Goal: Transaction & Acquisition: Obtain resource

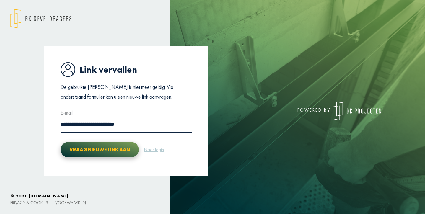
click at [109, 152] on button "Vraag nieuwe link aan" at bounding box center [100, 149] width 78 height 15
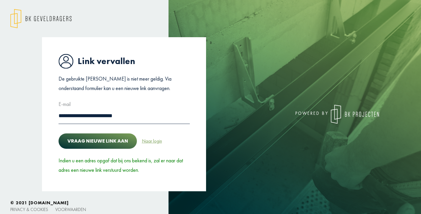
click at [155, 141] on link "Naar login" at bounding box center [152, 141] width 21 height 8
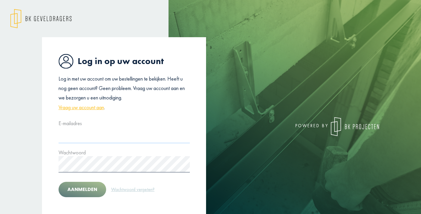
type input "**********"
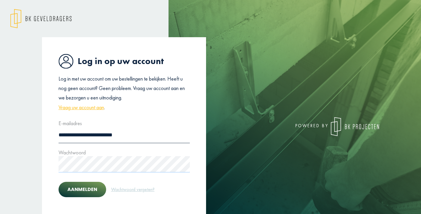
click at [82, 189] on button "Aanmelden" at bounding box center [83, 189] width 48 height 15
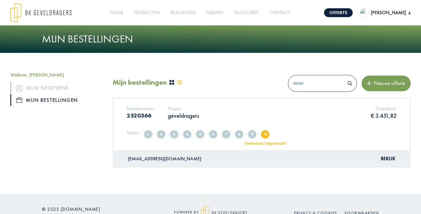
click at [101, 184] on div "Welkom, Cedric Verheyen Mijn gegevens Mijn bestellingen Mijn bestellingen Nieuw…" at bounding box center [210, 123] width 421 height 141
click at [151, 135] on span "1" at bounding box center [148, 134] width 8 height 8
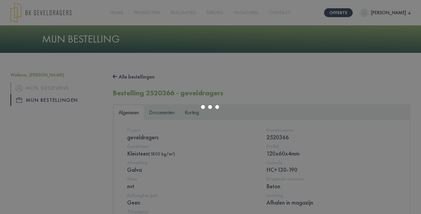
scroll to position [6, 0]
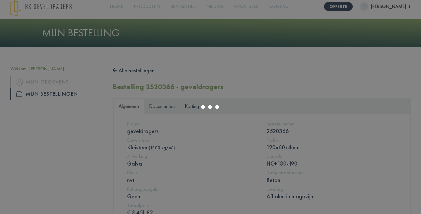
click at [162, 108] on div at bounding box center [210, 107] width 421 height 214
click at [162, 111] on app-root "Offerte Cedric Verheyen Welkom, Cedric Verheyen Mijn gegevens Mijn bestellingen…" at bounding box center [210, 200] width 421 height 413
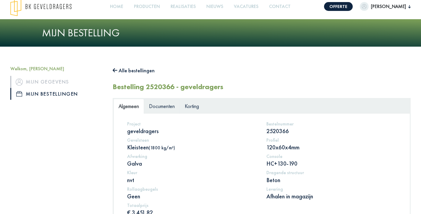
click at [167, 108] on span "Documenten" at bounding box center [162, 106] width 26 height 7
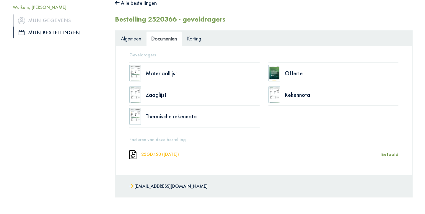
scroll to position [82, 0]
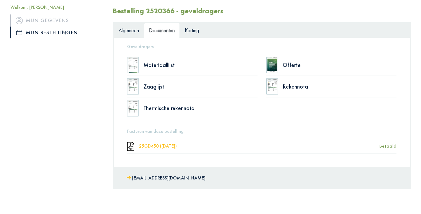
click at [177, 146] on div "25GD450 ([DATE])" at bounding box center [259, 146] width 240 height 5
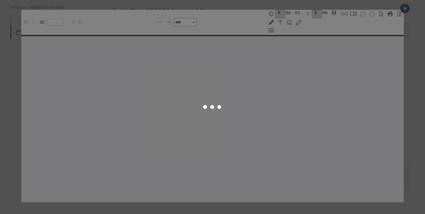
select select "******"
type input "*"
select select "****"
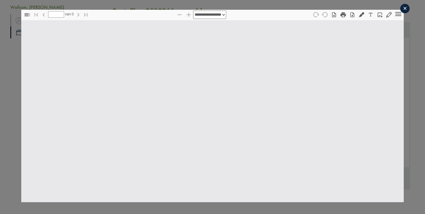
type input "*"
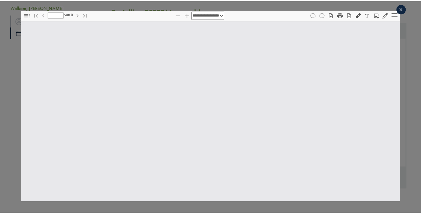
scroll to position [3, 0]
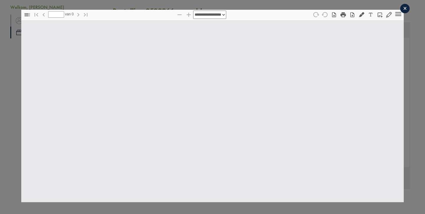
select select "****"
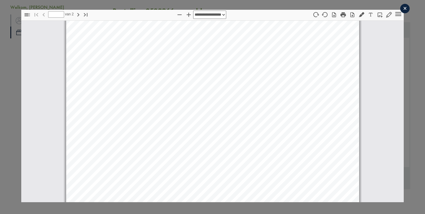
click at [405, 9] on div "×" at bounding box center [404, 8] width 9 height 9
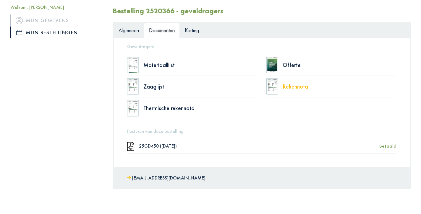
click at [303, 86] on div "Rekennota" at bounding box center [340, 87] width 114 height 6
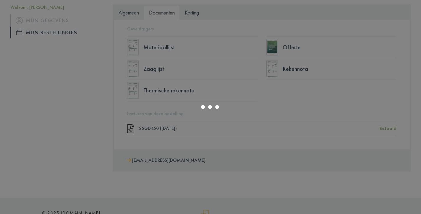
click at [262, 126] on div at bounding box center [210, 107] width 421 height 214
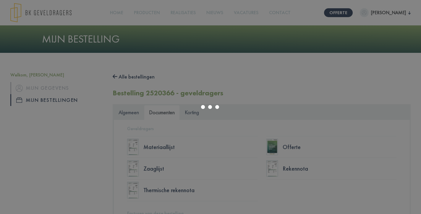
scroll to position [0, 0]
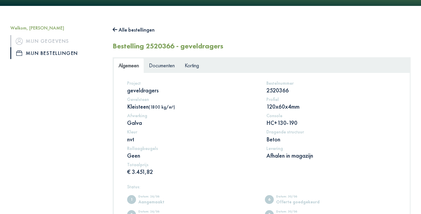
scroll to position [34, 0]
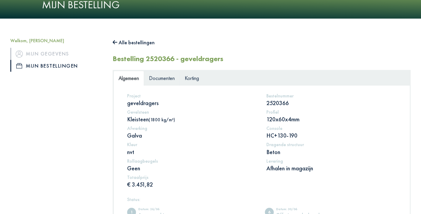
click at [175, 79] on span "Documenten" at bounding box center [162, 78] width 26 height 7
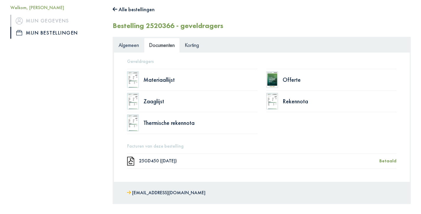
scroll to position [69, 0]
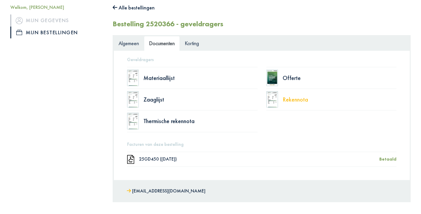
click at [298, 99] on div "Rekennota" at bounding box center [340, 100] width 114 height 6
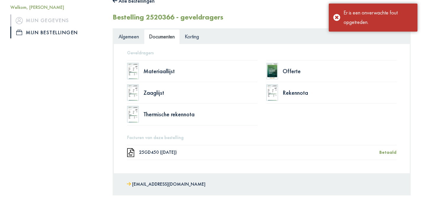
scroll to position [106, 0]
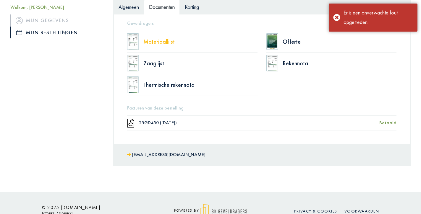
click at [153, 42] on div "Materiaallijst" at bounding box center [200, 42] width 114 height 6
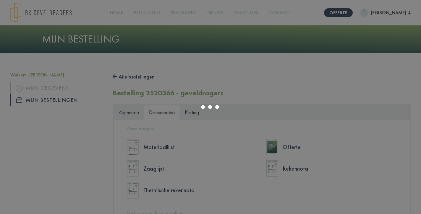
scroll to position [0, 0]
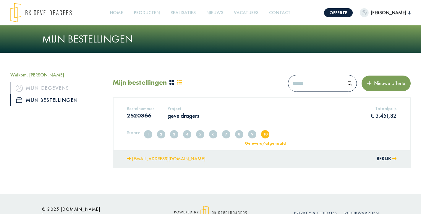
click at [158, 158] on link "[EMAIL_ADDRESS][DOMAIN_NAME]" at bounding box center [166, 159] width 79 height 9
click at [134, 129] on div "Status: 1 Aangemaakt 2 Volledig 3 Offerte verzonden 4 Offerte in overleg 5 Offe…" at bounding box center [262, 136] width 270 height 15
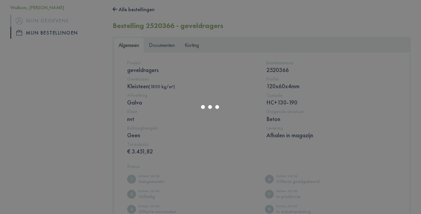
scroll to position [73, 0]
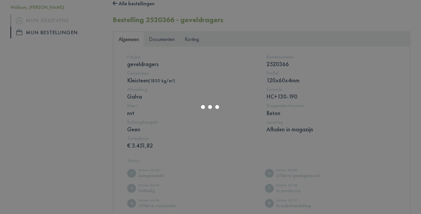
click at [161, 119] on div at bounding box center [210, 107] width 421 height 214
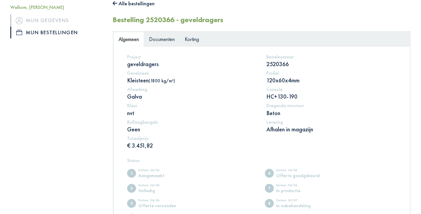
click at [159, 42] on span "Documenten" at bounding box center [162, 39] width 26 height 7
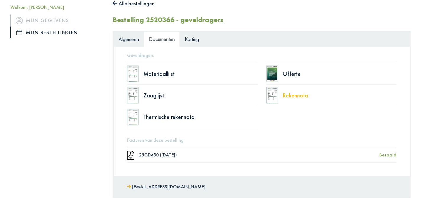
click at [284, 95] on div "Rekennota" at bounding box center [340, 96] width 114 height 6
click at [283, 72] on div "Offerte" at bounding box center [340, 74] width 114 height 6
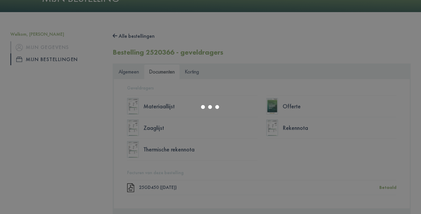
scroll to position [42, 0]
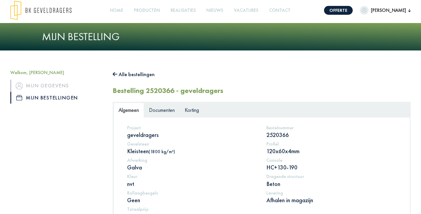
scroll to position [4, 0]
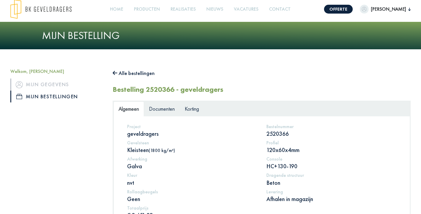
click at [388, 7] on span "[PERSON_NAME]" at bounding box center [389, 9] width 40 height 7
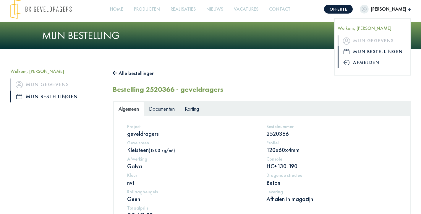
click at [360, 62] on link "Afmelden" at bounding box center [371, 62] width 69 height 11
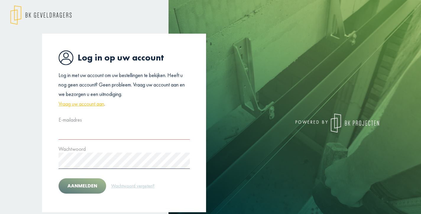
type input "**********"
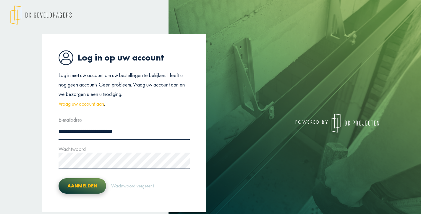
click at [87, 186] on button "Aanmelden" at bounding box center [83, 186] width 48 height 15
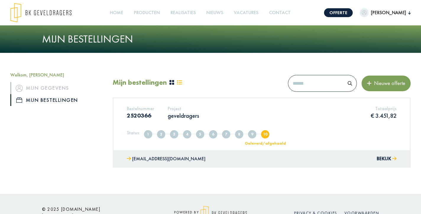
click at [159, 155] on div "jelle@bkgeveldragers.be Bekijk" at bounding box center [261, 158] width 296 height 17
click at [160, 141] on div "Status: 1 Aangemaakt 2 Volledig 3 Offerte verzonden 4 Offerte in overleg 5 Offe…" at bounding box center [262, 136] width 270 height 15
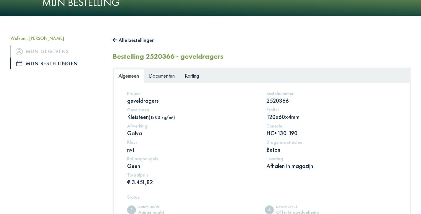
scroll to position [46, 0]
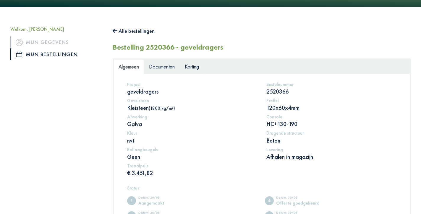
click at [195, 72] on link "Korting" at bounding box center [192, 66] width 24 height 15
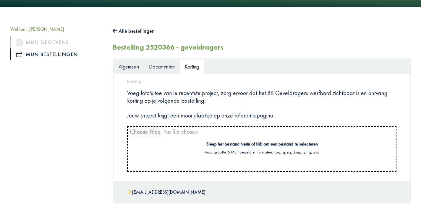
click at [170, 66] on span "Documenten" at bounding box center [162, 66] width 26 height 7
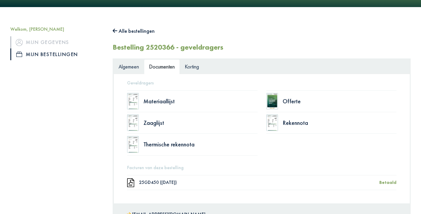
scroll to position [73, 0]
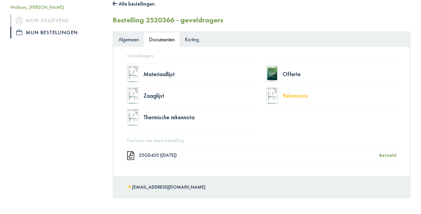
click at [289, 94] on div "Rekennota" at bounding box center [340, 96] width 114 height 6
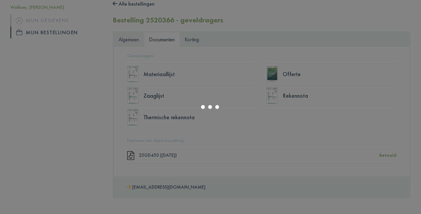
scroll to position [90, 0]
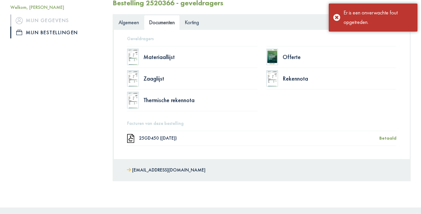
click at [285, 102] on div "Materiaallijst Offerte Zaaglijst Rekennota Thermische rekennota" at bounding box center [262, 78] width 278 height 65
click at [293, 82] on div "Rekennota" at bounding box center [331, 79] width 130 height 22
click at [292, 78] on div "Rekennota" at bounding box center [340, 79] width 114 height 6
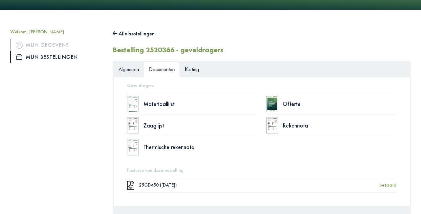
scroll to position [12, 0]
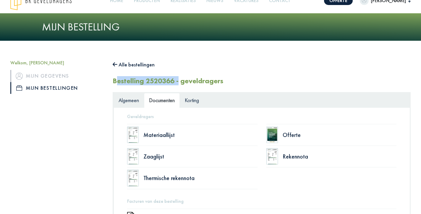
drag, startPoint x: 111, startPoint y: 80, endPoint x: 176, endPoint y: 82, distance: 64.4
click at [176, 82] on div "Alle bestellingen Bestelling 2520366 - geveldragers Algemeen Documenten Korting…" at bounding box center [261, 163] width 307 height 207
copy h2 "Bestelling 2520366"
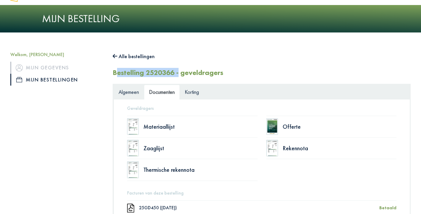
scroll to position [32, 0]
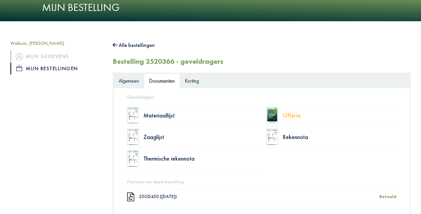
click at [285, 114] on div "Offerte" at bounding box center [340, 116] width 114 height 6
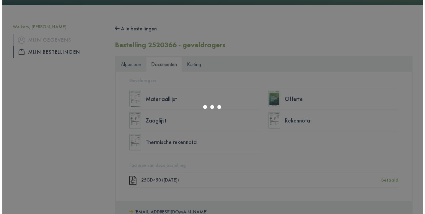
scroll to position [35, 0]
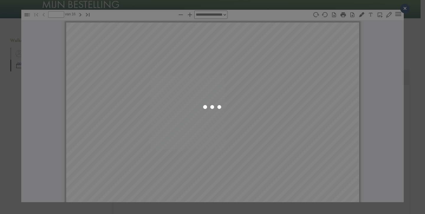
select select "****"
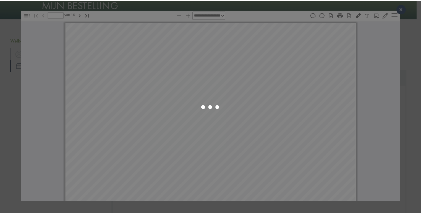
scroll to position [3, 0]
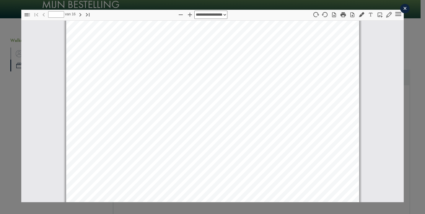
click at [350, 15] on icon "button" at bounding box center [353, 15] width 6 height 6
click at [402, 9] on div "×" at bounding box center [404, 8] width 9 height 9
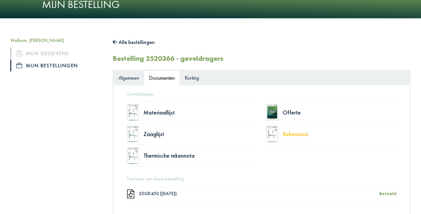
click at [296, 134] on div "Rekennota" at bounding box center [340, 134] width 114 height 6
